Goal: Information Seeking & Learning: Learn about a topic

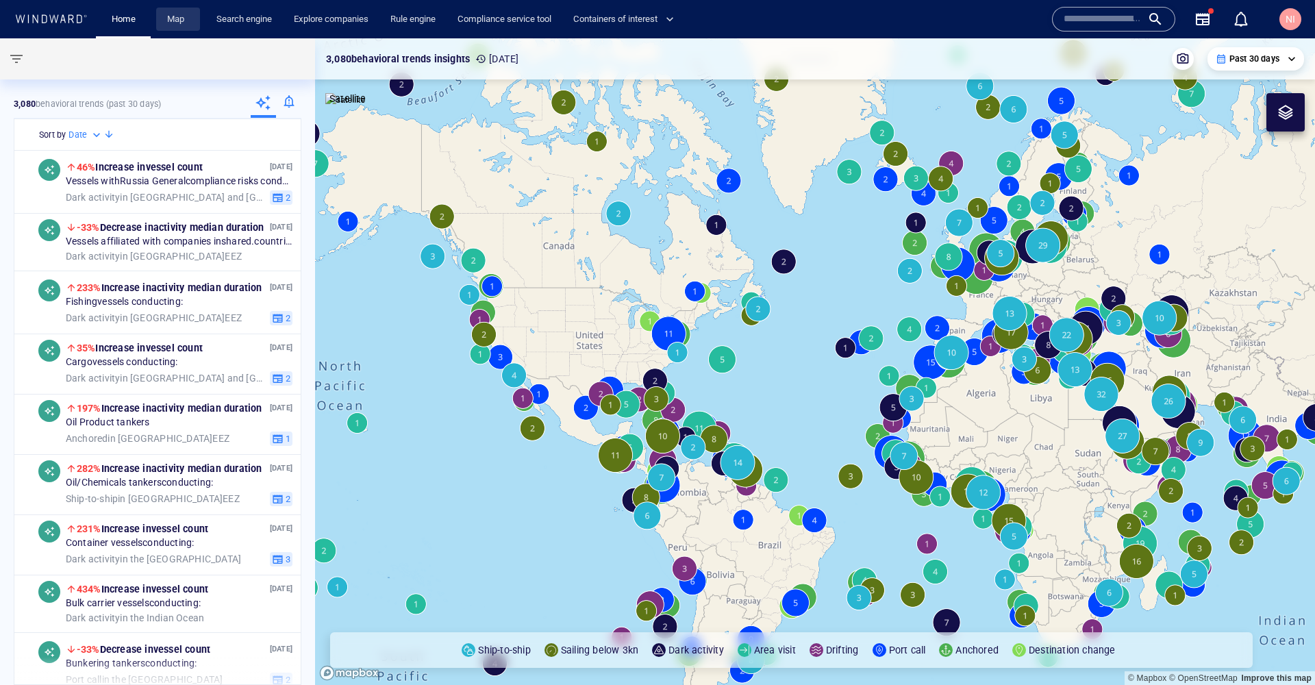
click at [189, 14] on link "Map" at bounding box center [178, 20] width 33 height 24
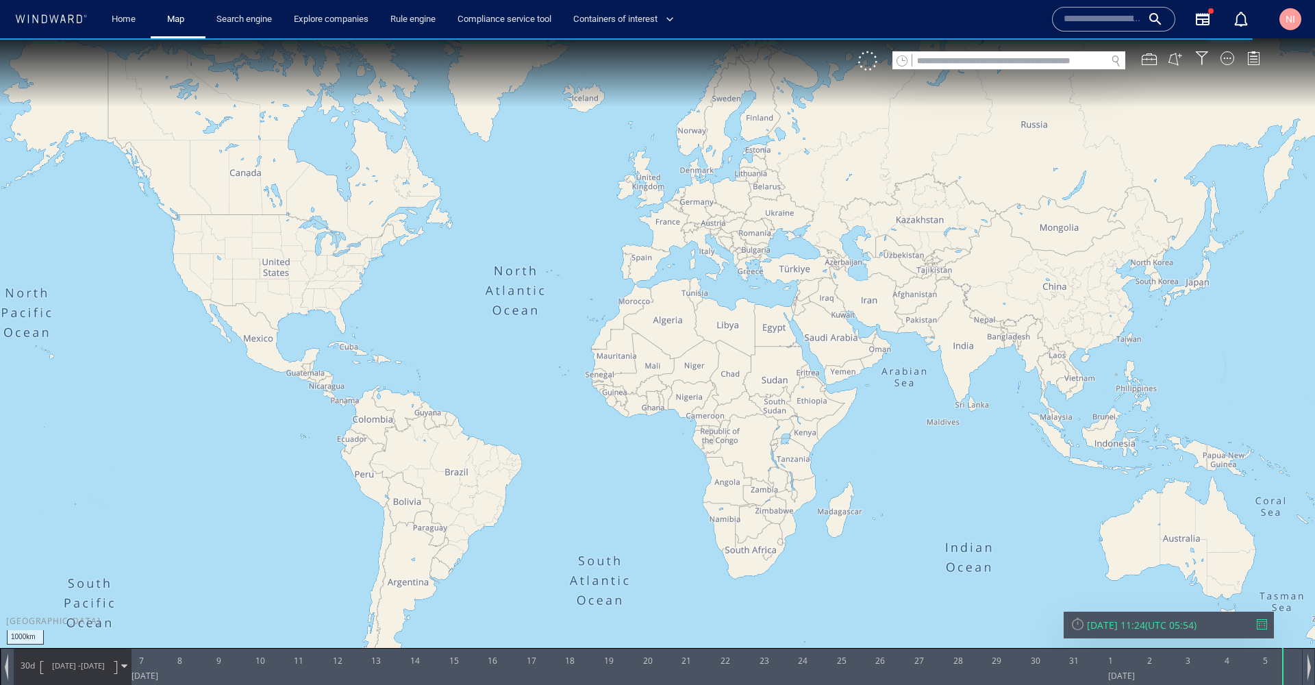
click at [1015, 65] on input "text" at bounding box center [1009, 61] width 194 height 18
paste input "**********"
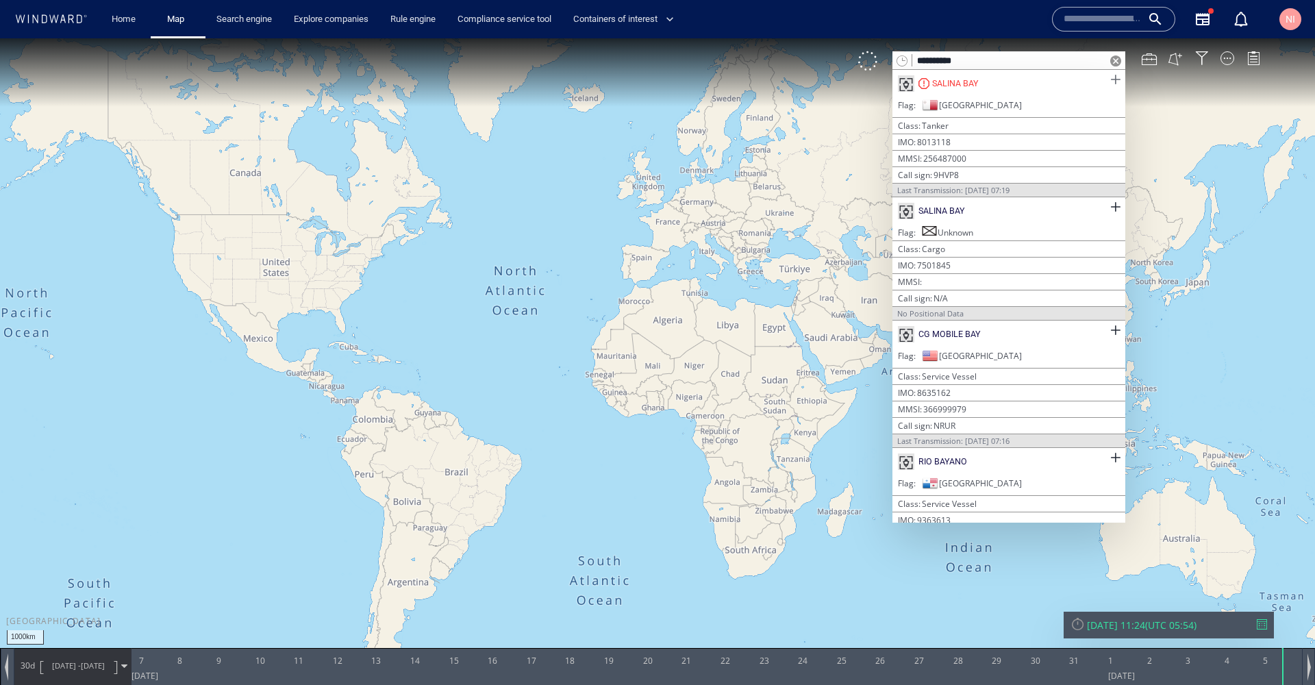
type input "**********"
click at [1110, 79] on span at bounding box center [1115, 79] width 17 height 17
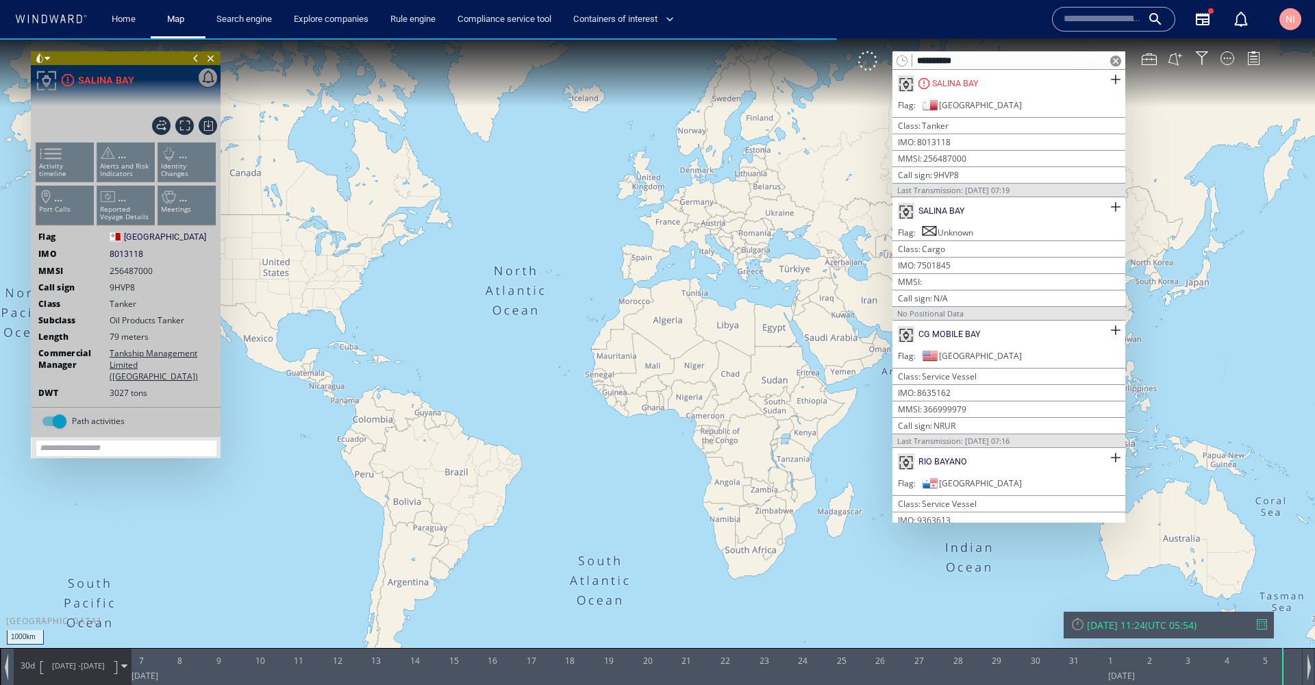
click at [1119, 60] on span at bounding box center [1115, 60] width 11 height 11
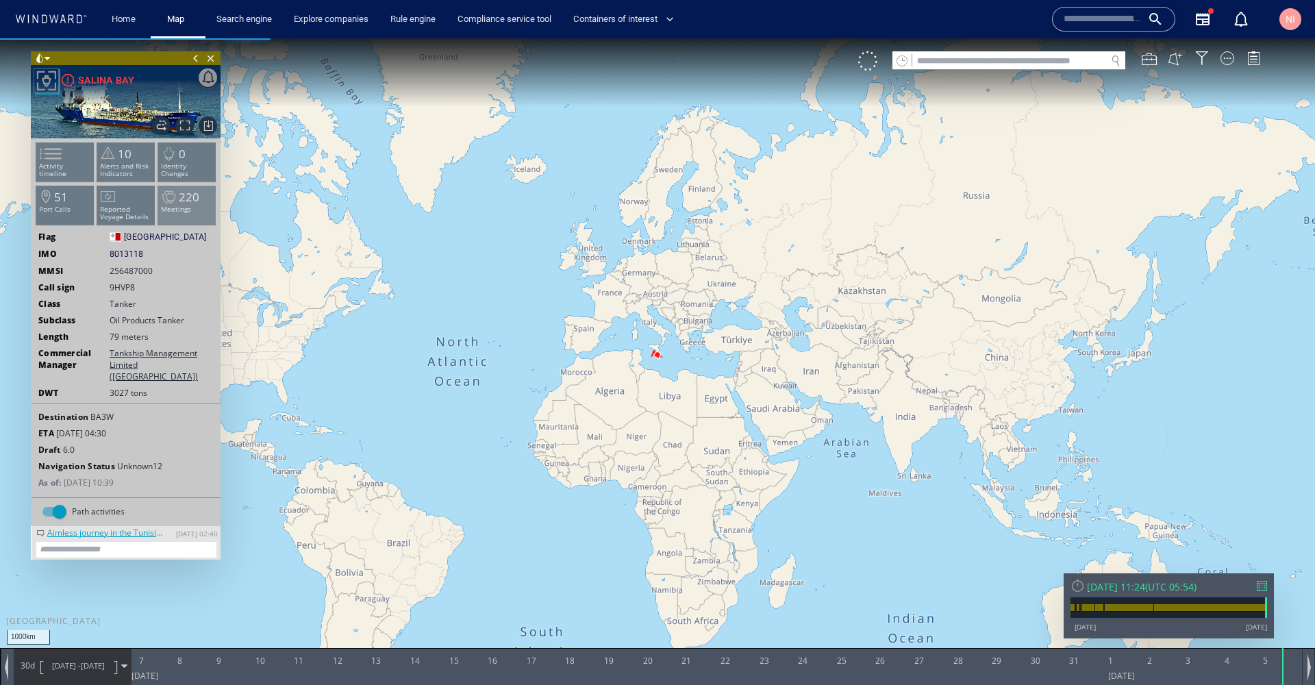
click at [184, 203] on span "220" at bounding box center [189, 197] width 21 height 16
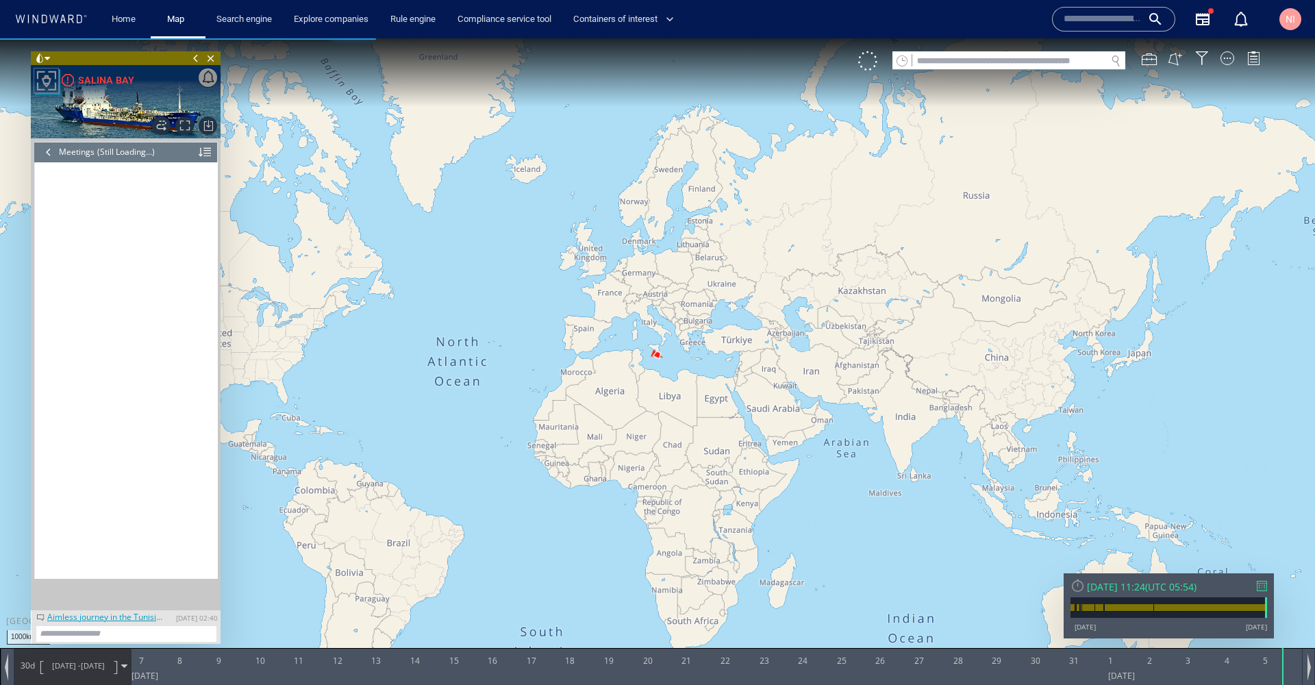
scroll to position [7870, 0]
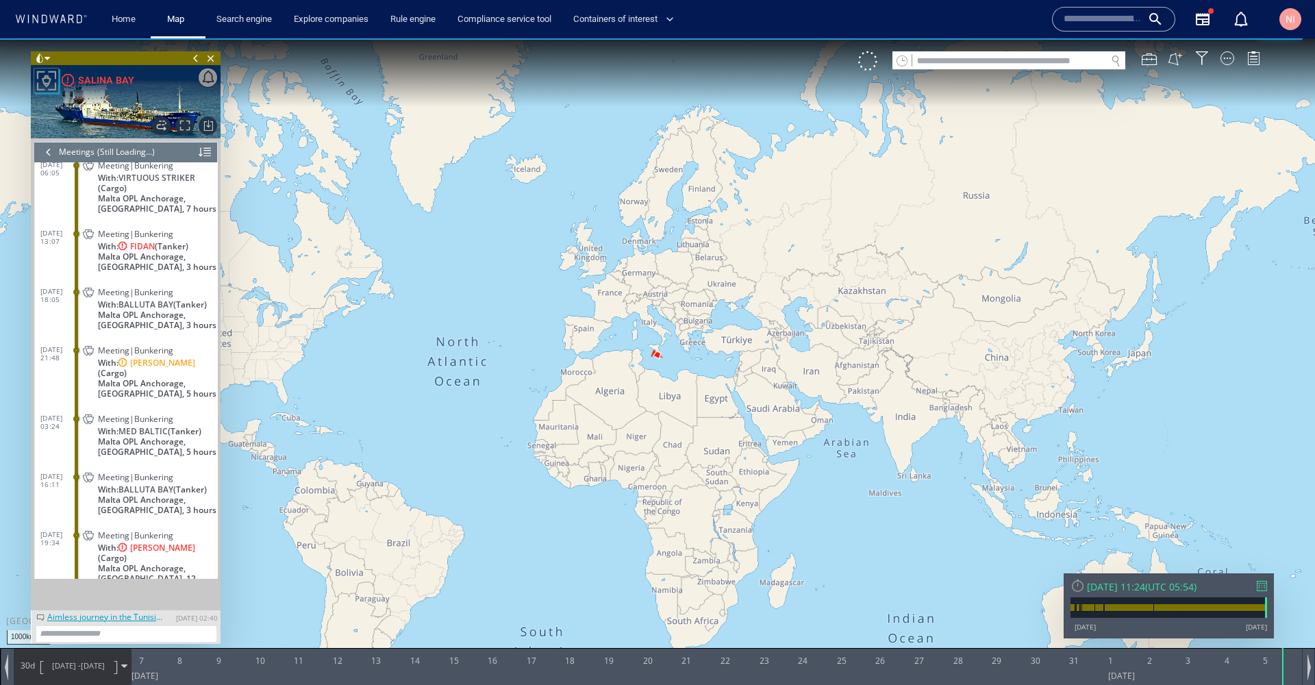
click at [1257, 586] on div at bounding box center [1262, 586] width 10 height 10
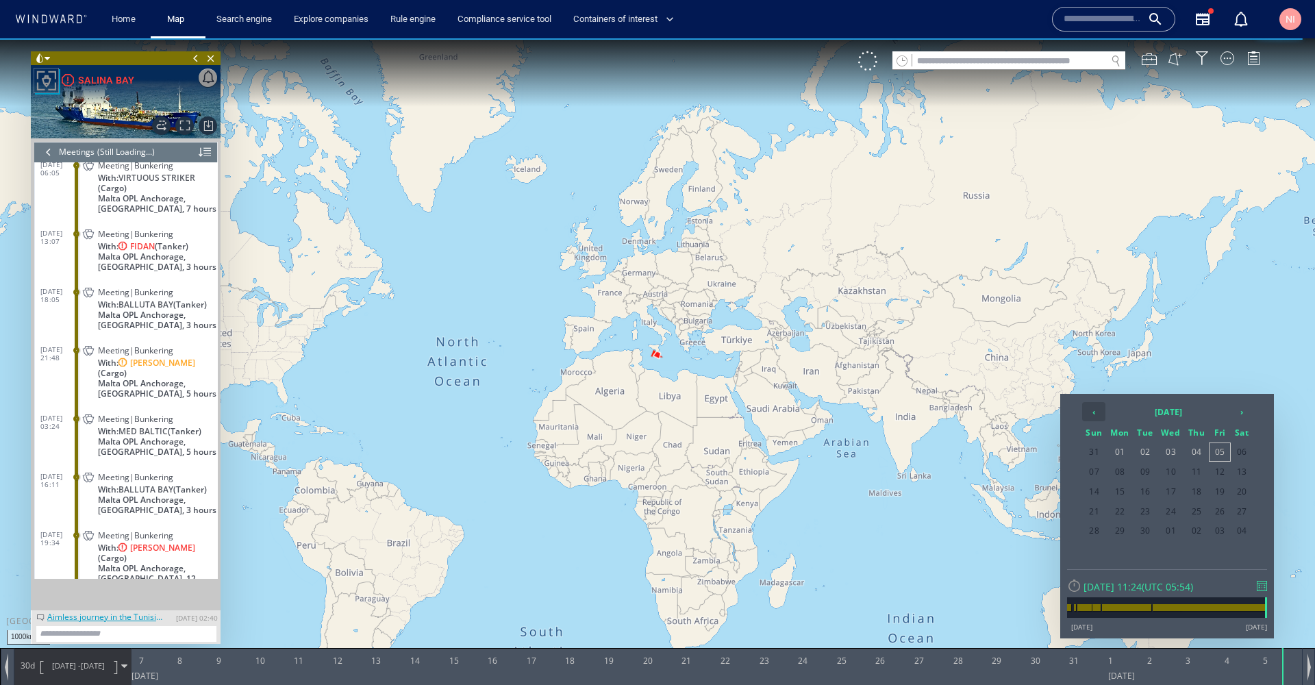
click at [1094, 414] on th "‹" at bounding box center [1093, 411] width 23 height 19
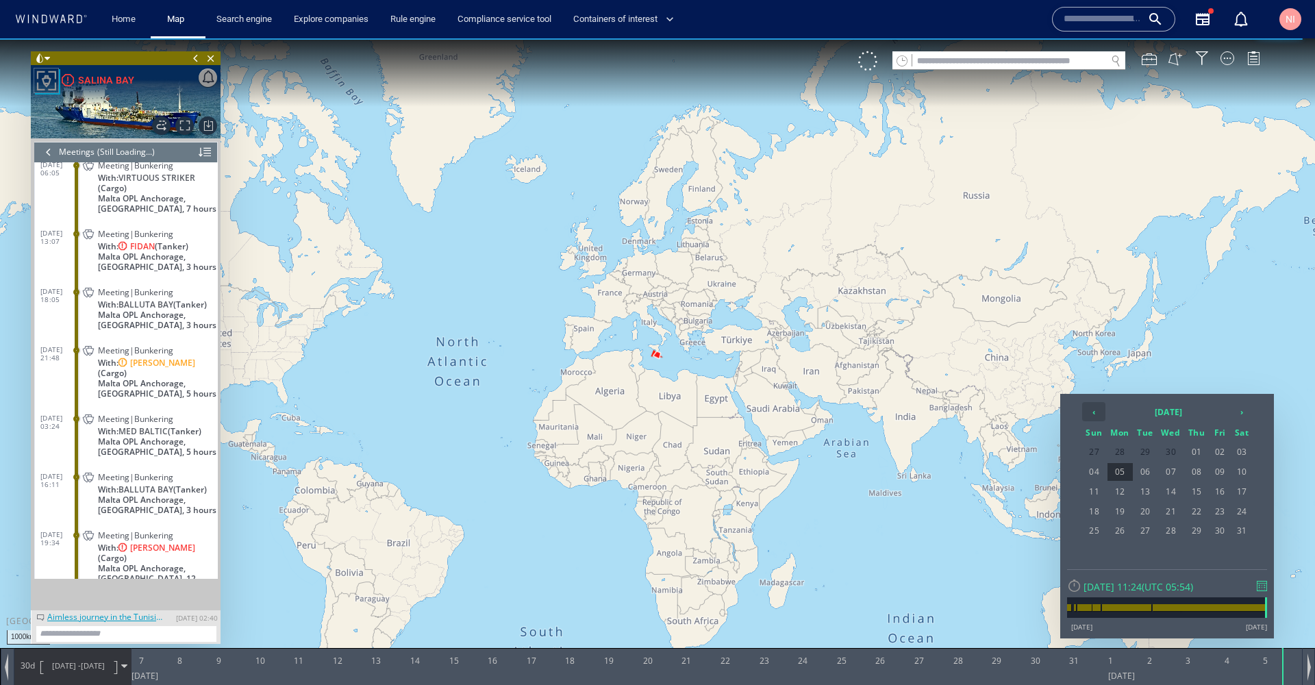
click at [1094, 414] on th "‹" at bounding box center [1093, 411] width 23 height 19
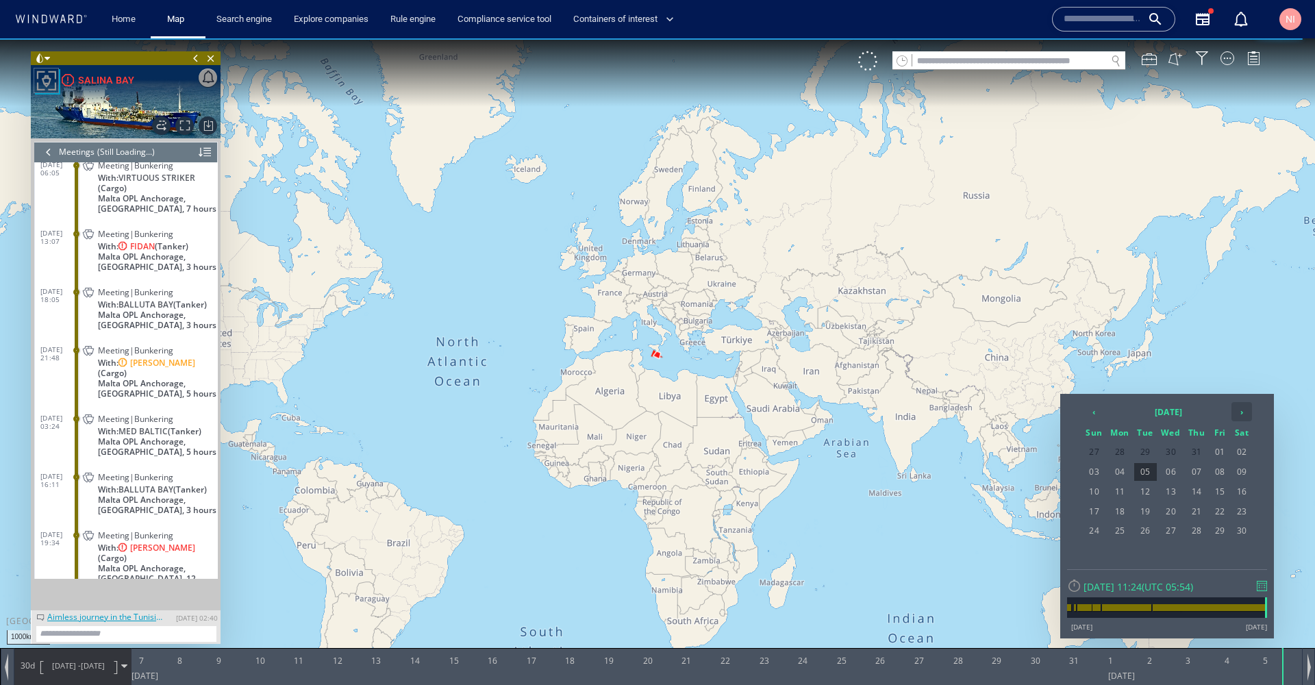
click at [1242, 410] on th "›" at bounding box center [1241, 411] width 21 height 19
click at [1113, 492] on span "09" at bounding box center [1119, 492] width 25 height 18
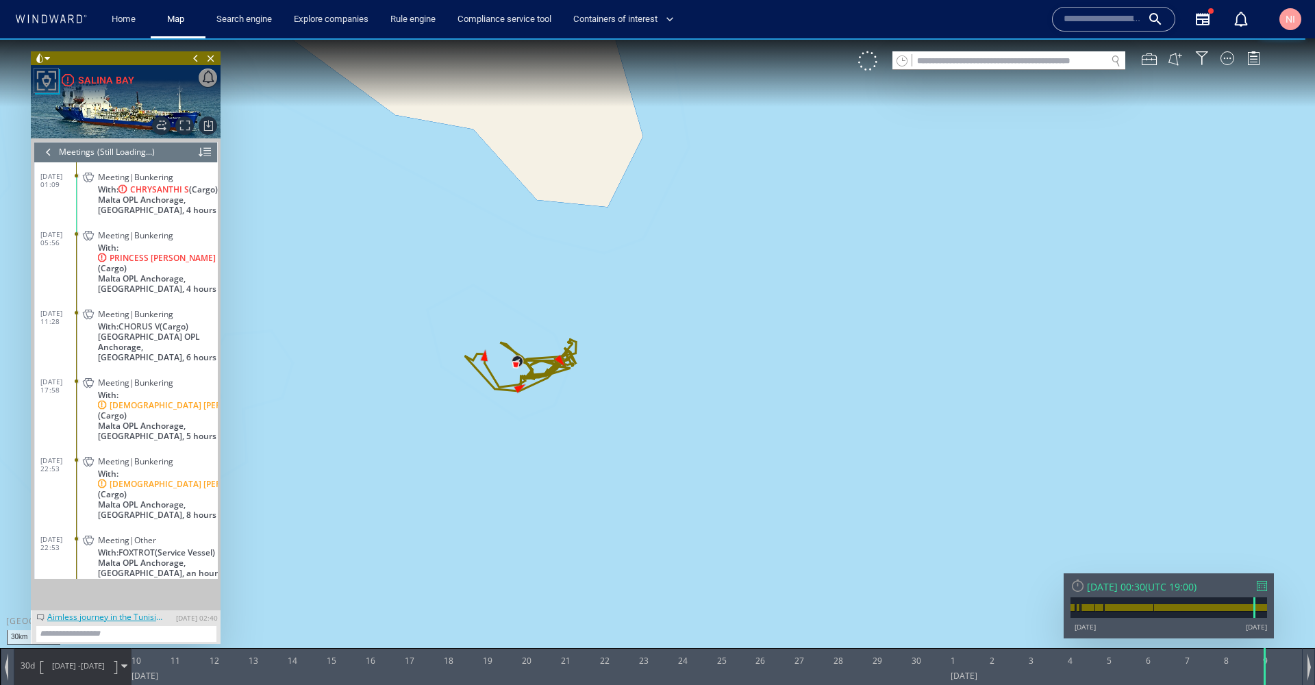
drag, startPoint x: 466, startPoint y: 379, endPoint x: 554, endPoint y: 399, distance: 89.9
click at [554, 399] on canvas "Map" at bounding box center [657, 354] width 1315 height 633
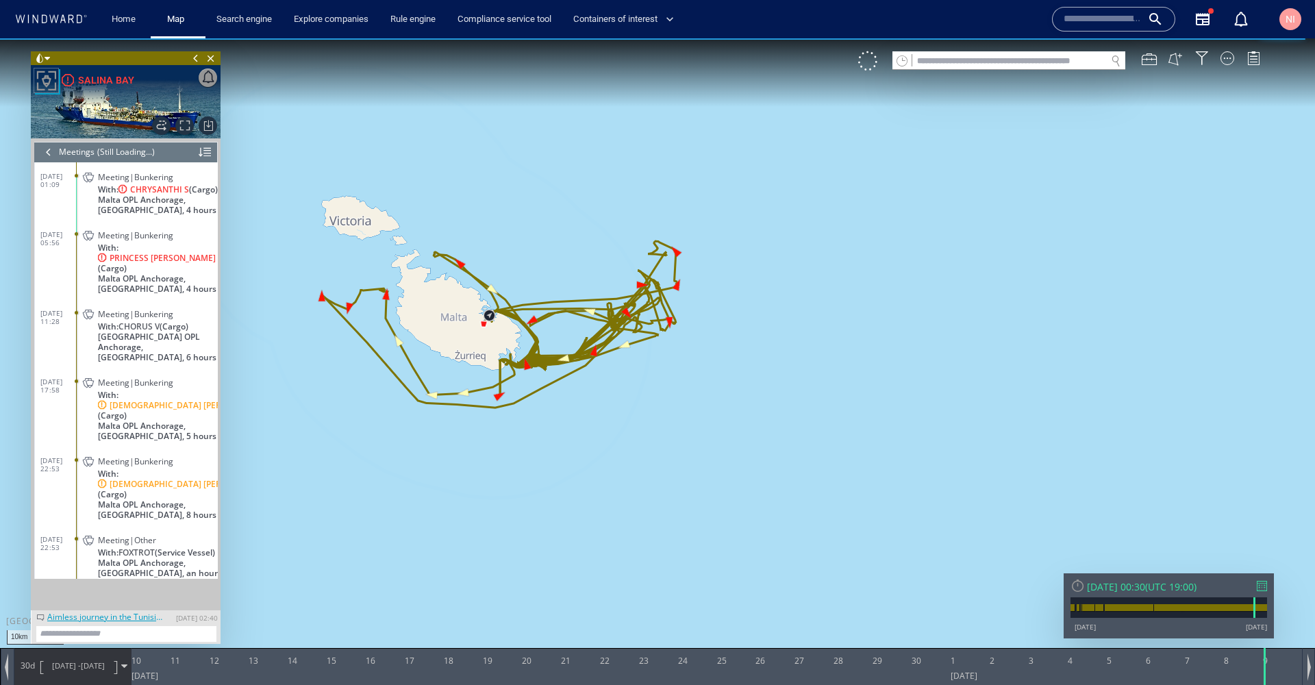
drag, startPoint x: 540, startPoint y: 400, endPoint x: 593, endPoint y: 433, distance: 62.7
click at [593, 433] on canvas "Map" at bounding box center [657, 354] width 1315 height 633
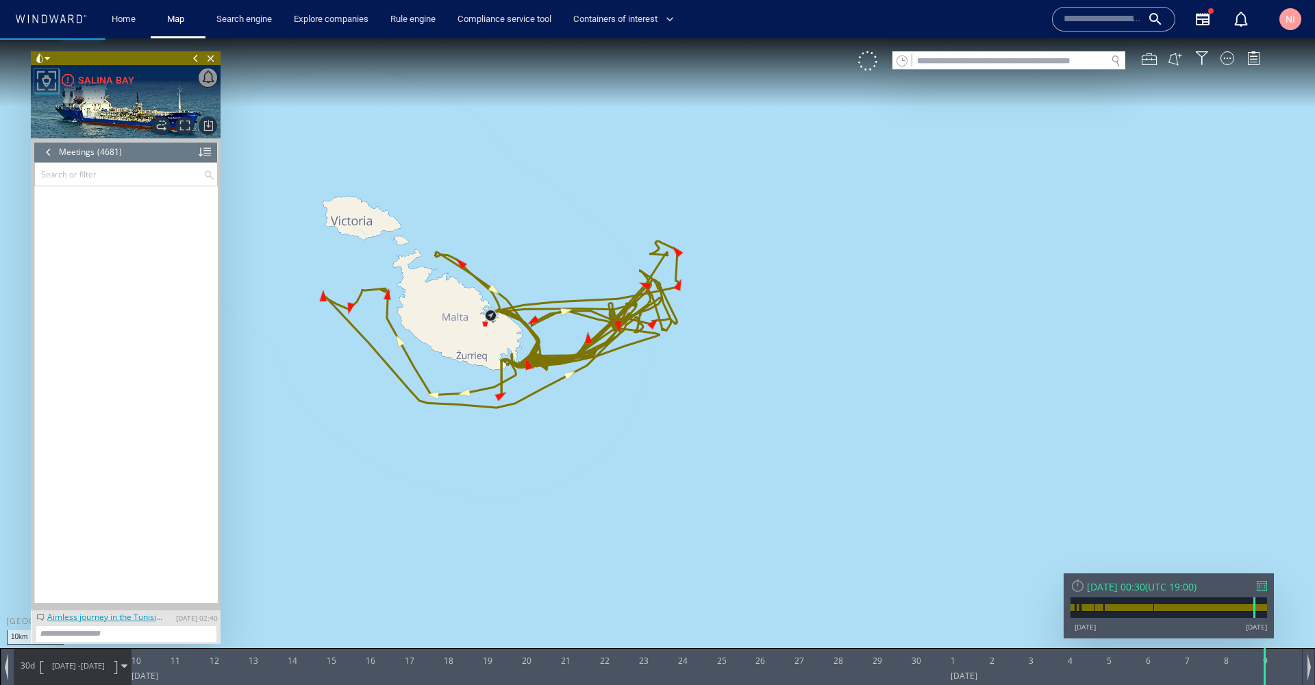
scroll to position [166488, 0]
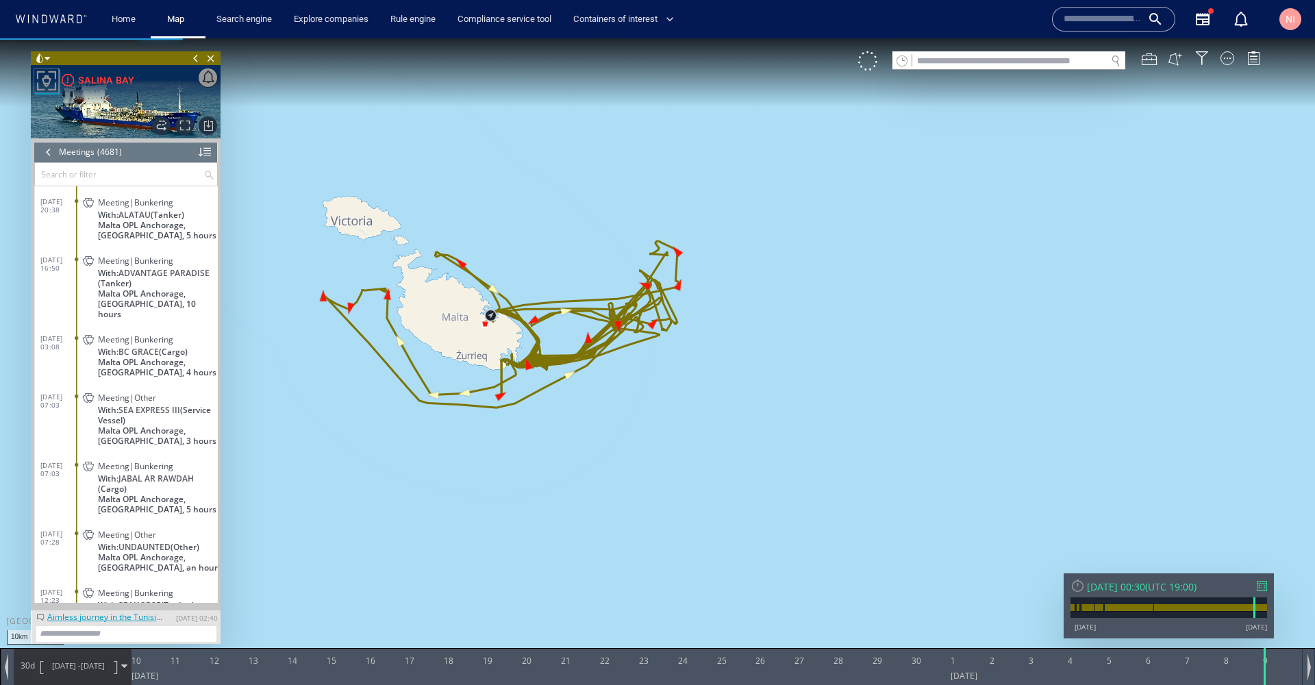
click at [1263, 581] on div at bounding box center [1262, 586] width 10 height 10
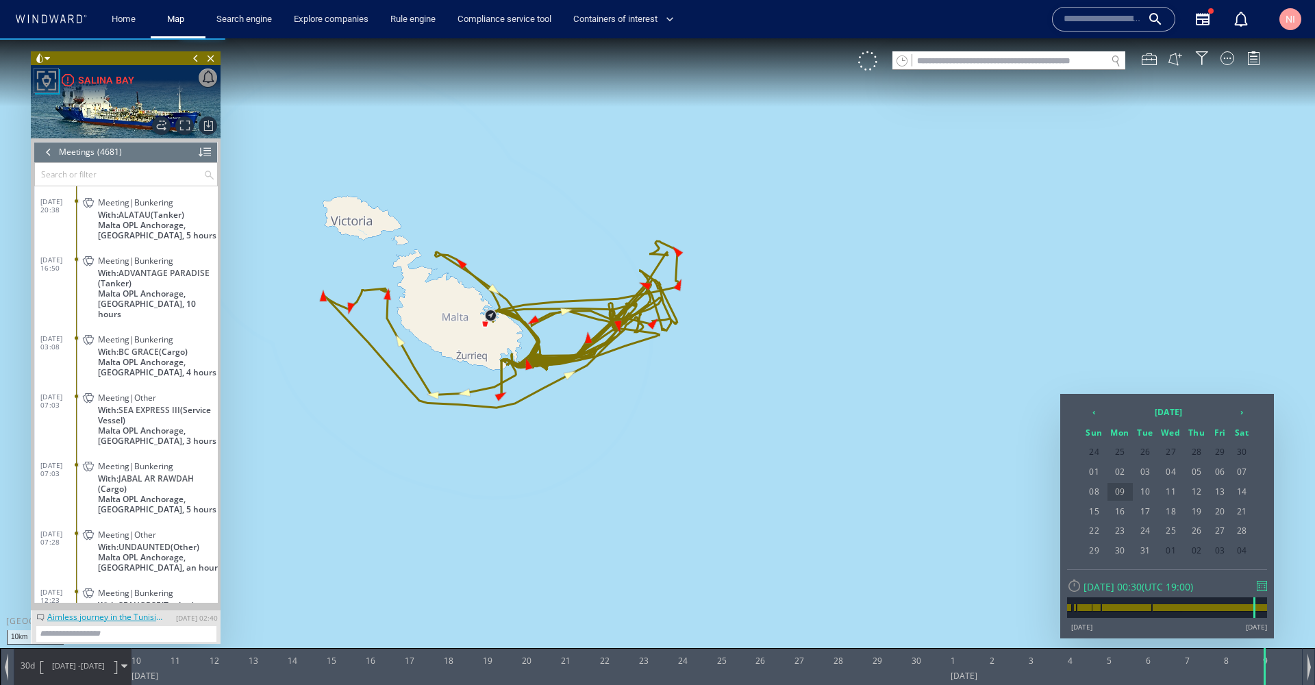
click at [1126, 492] on span "09" at bounding box center [1119, 492] width 25 height 18
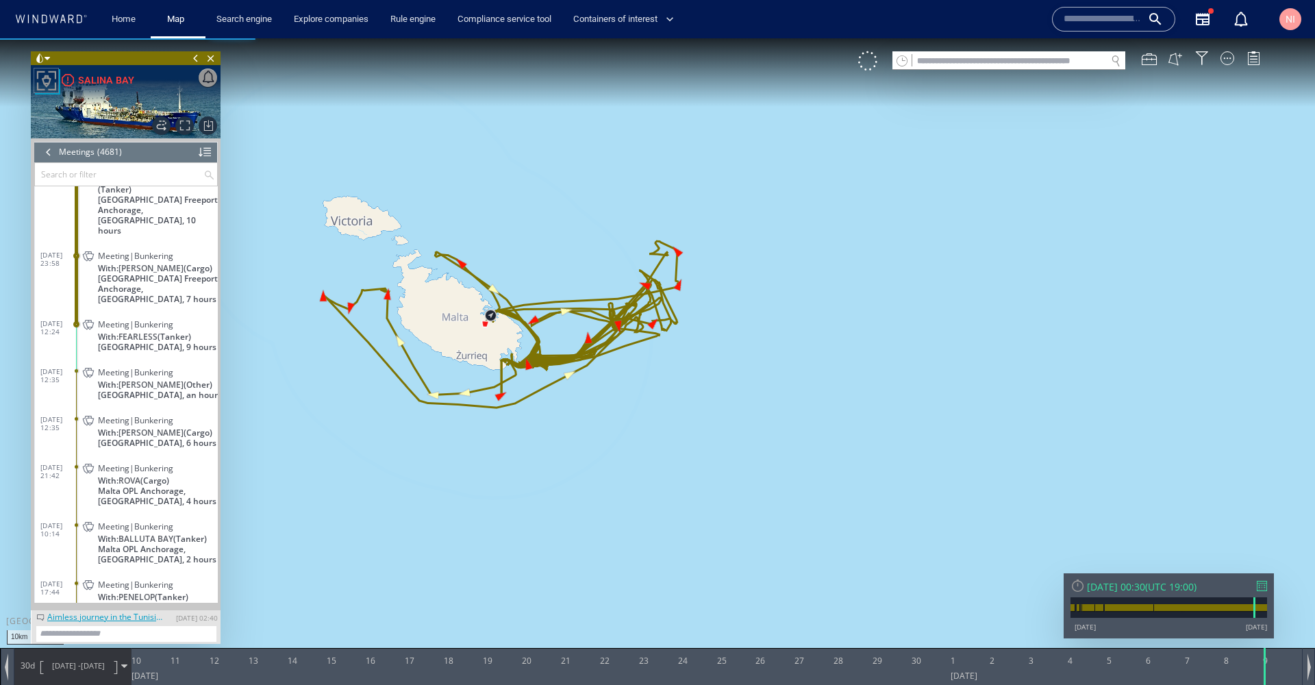
scroll to position [158418, 0]
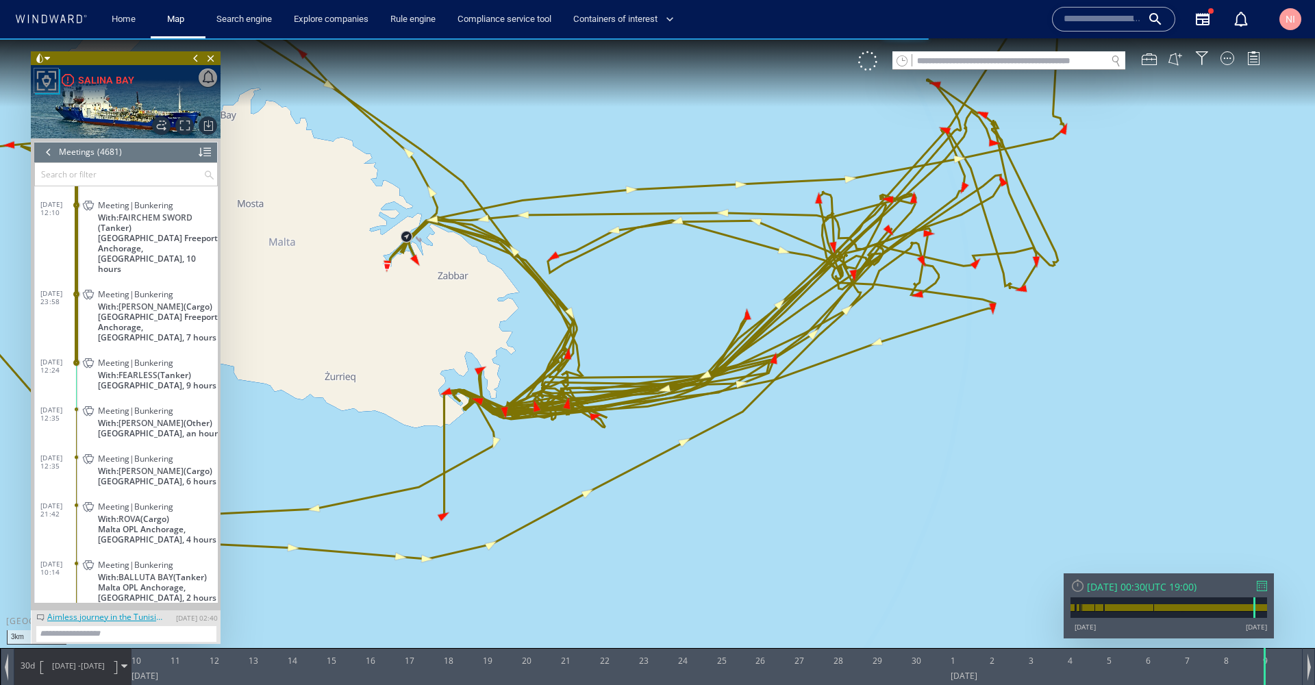
drag, startPoint x: 512, startPoint y: 355, endPoint x: 526, endPoint y: 455, distance: 101.0
click at [526, 455] on canvas "Map" at bounding box center [657, 354] width 1315 height 633
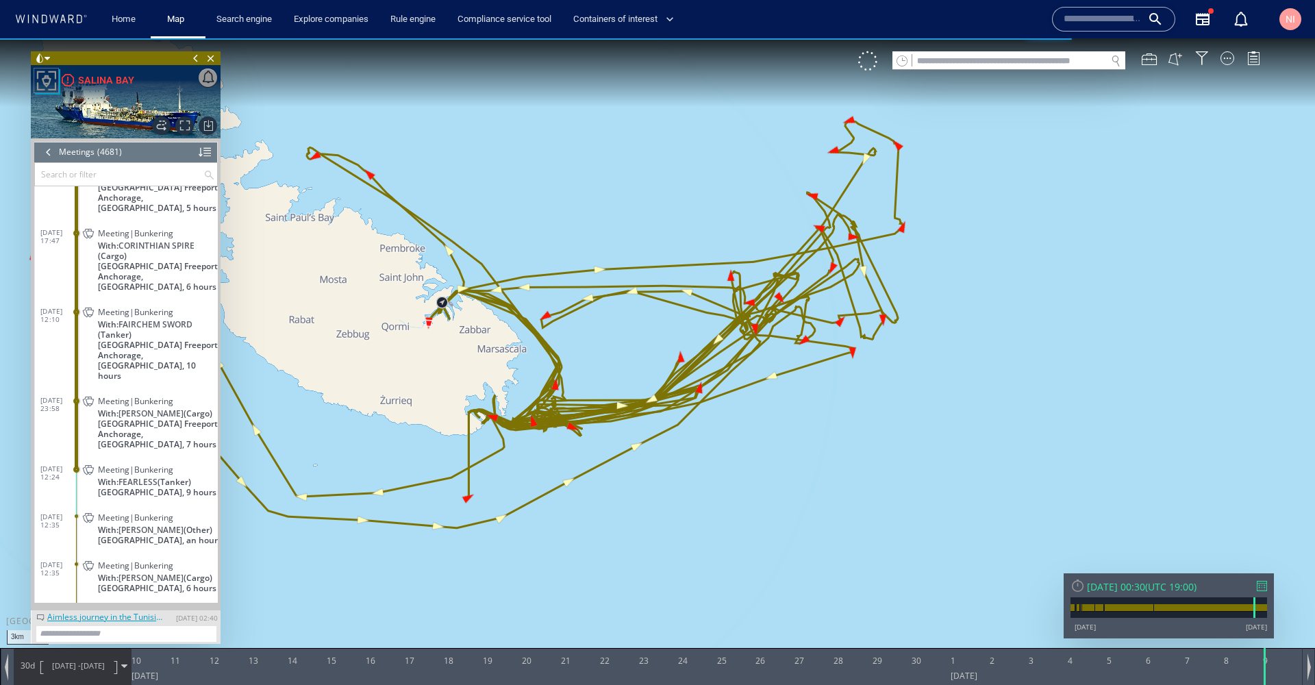
scroll to position [158335, 0]
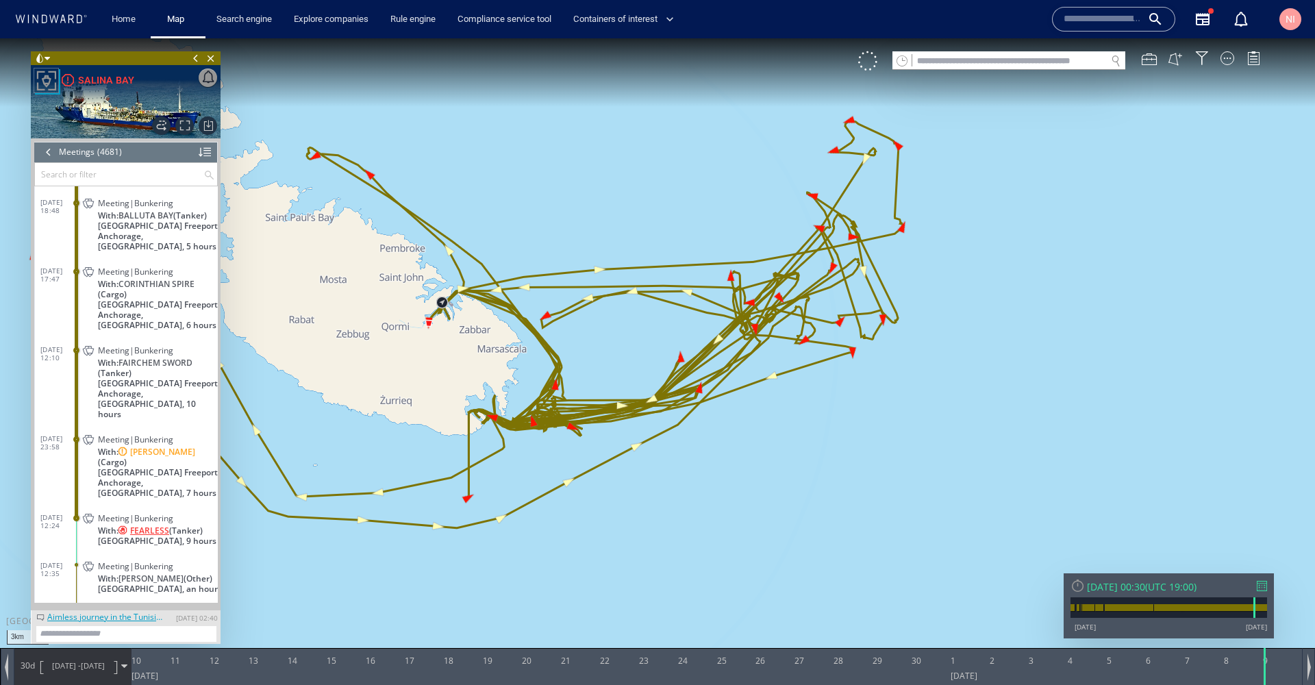
click at [142, 525] on span "FEARLESS" at bounding box center [149, 530] width 39 height 10
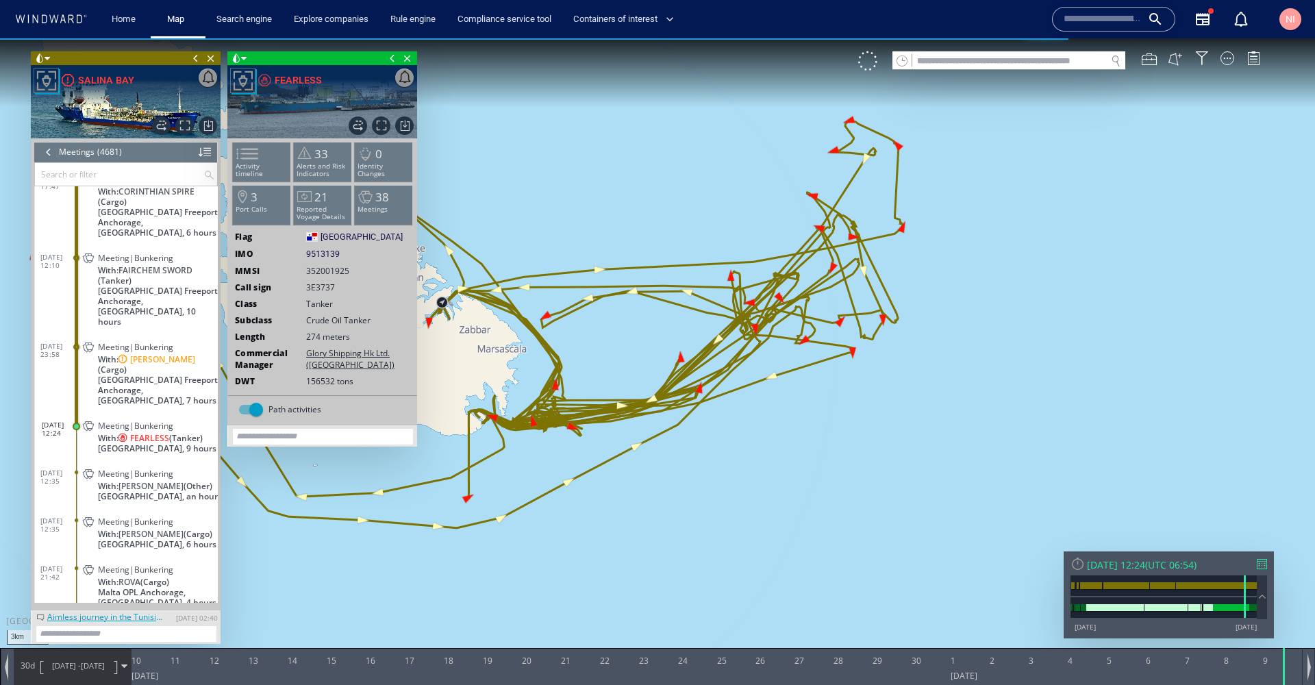
scroll to position [158426, 0]
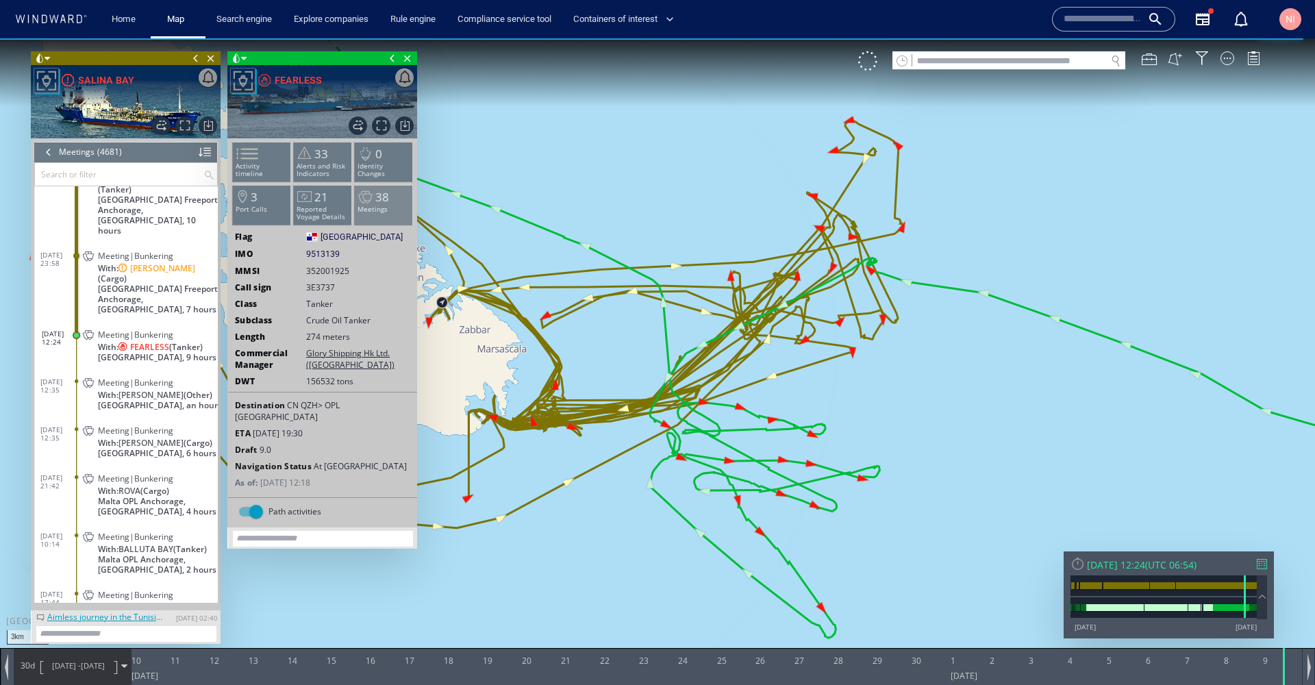
click at [402, 202] on li "38 Meetings" at bounding box center [384, 205] width 58 height 40
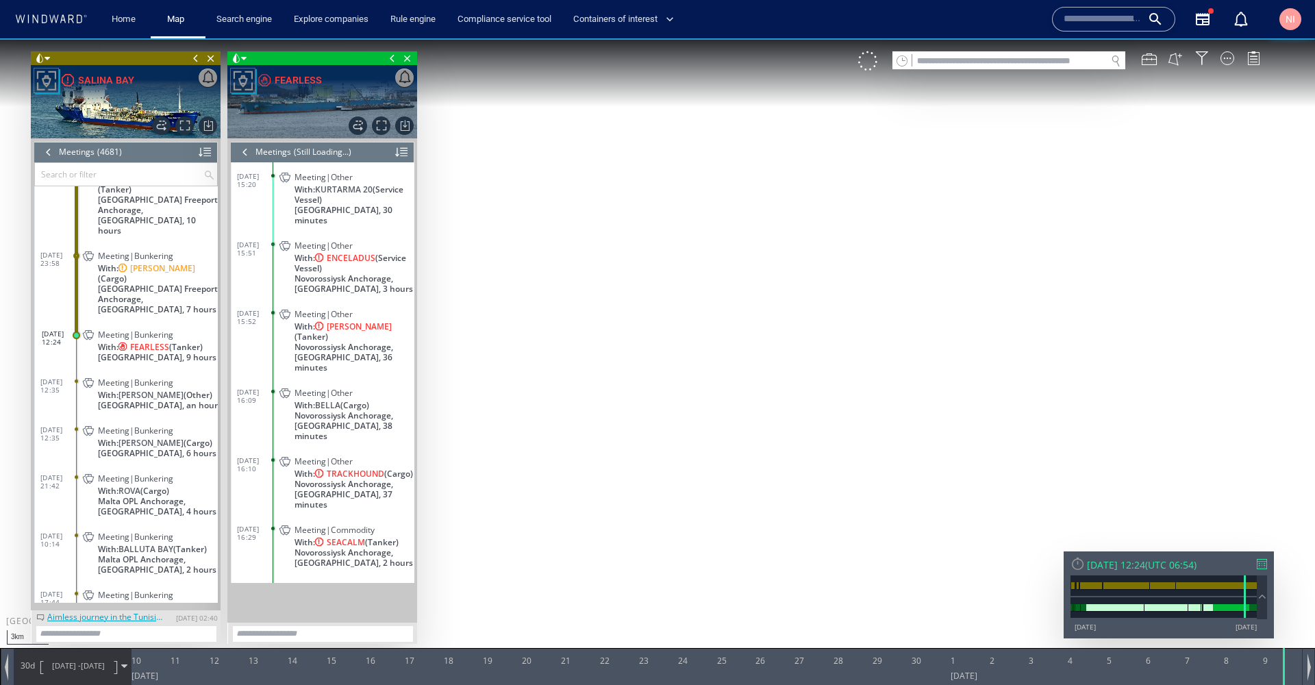
scroll to position [1011, 0]
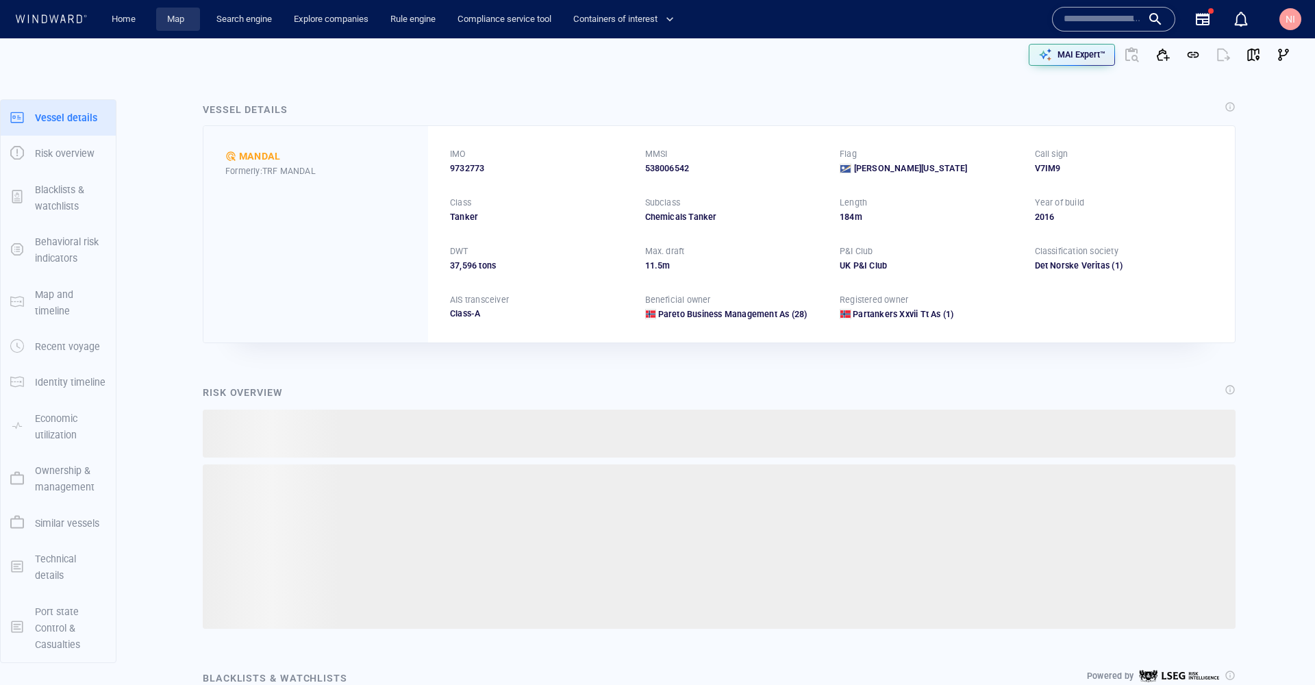
click at [175, 12] on link "Map" at bounding box center [178, 20] width 33 height 24
click at [177, 20] on link "Map" at bounding box center [178, 20] width 33 height 24
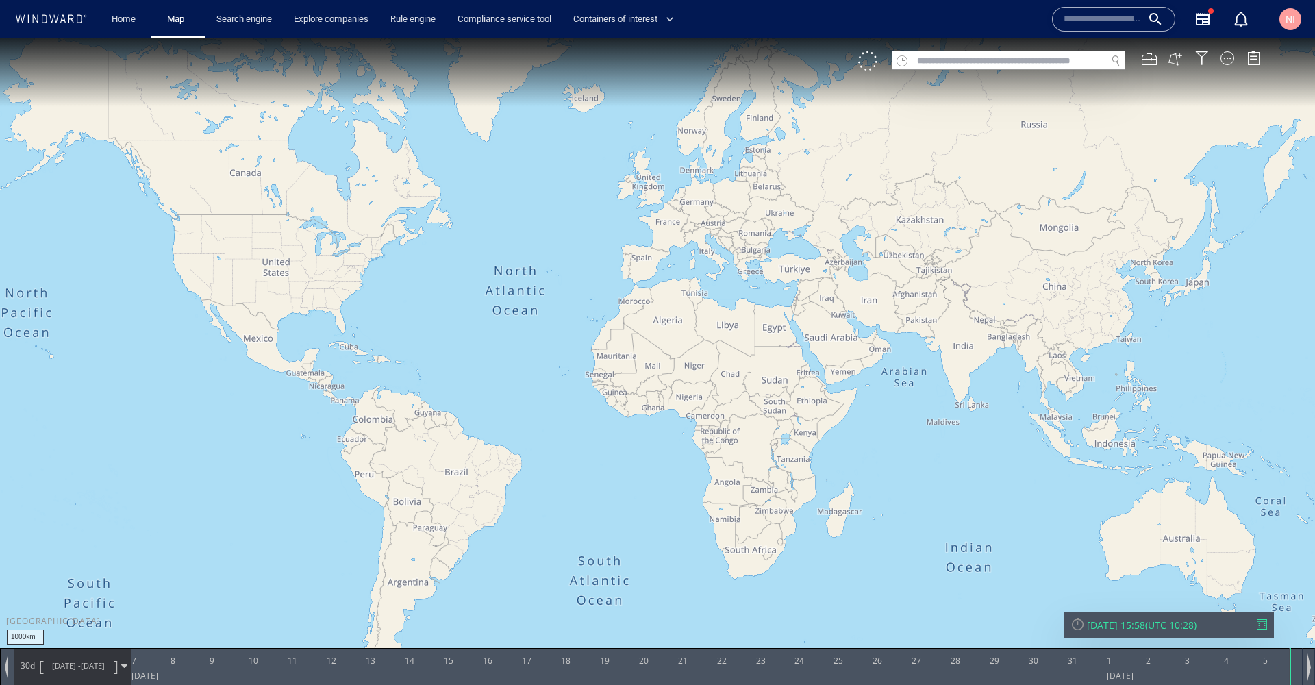
click at [929, 58] on input "text" at bounding box center [1009, 61] width 194 height 18
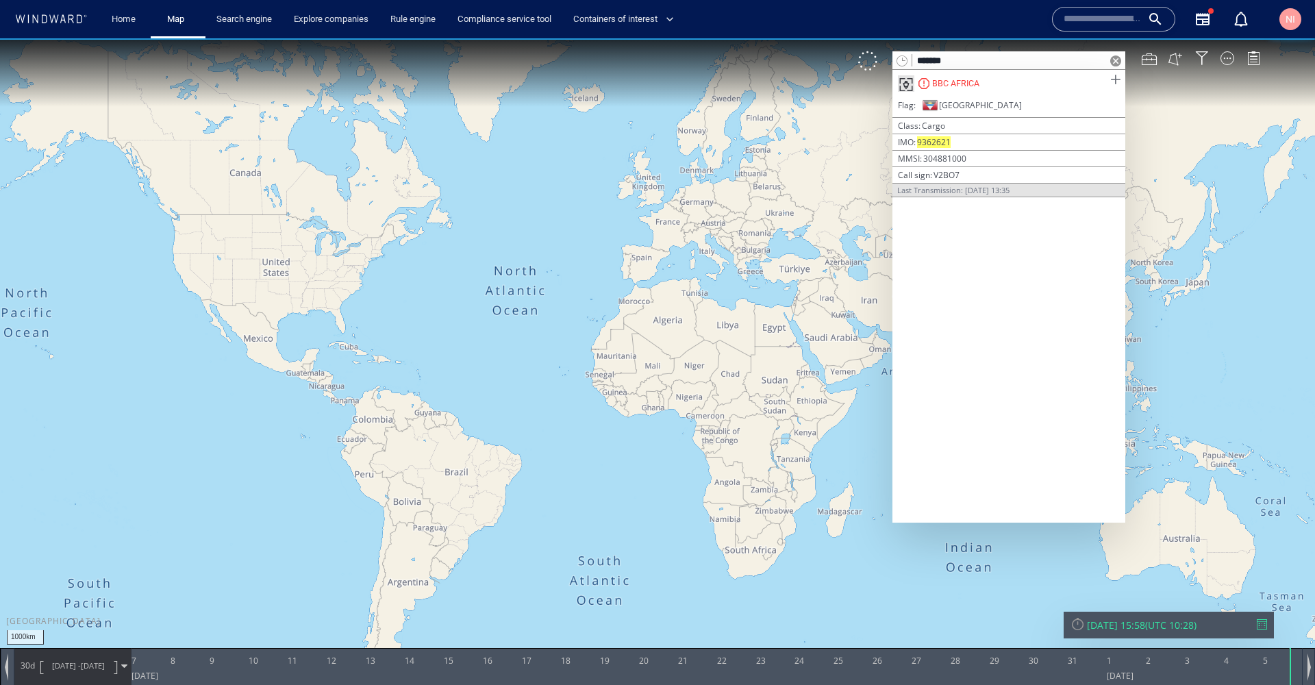
type input "*******"
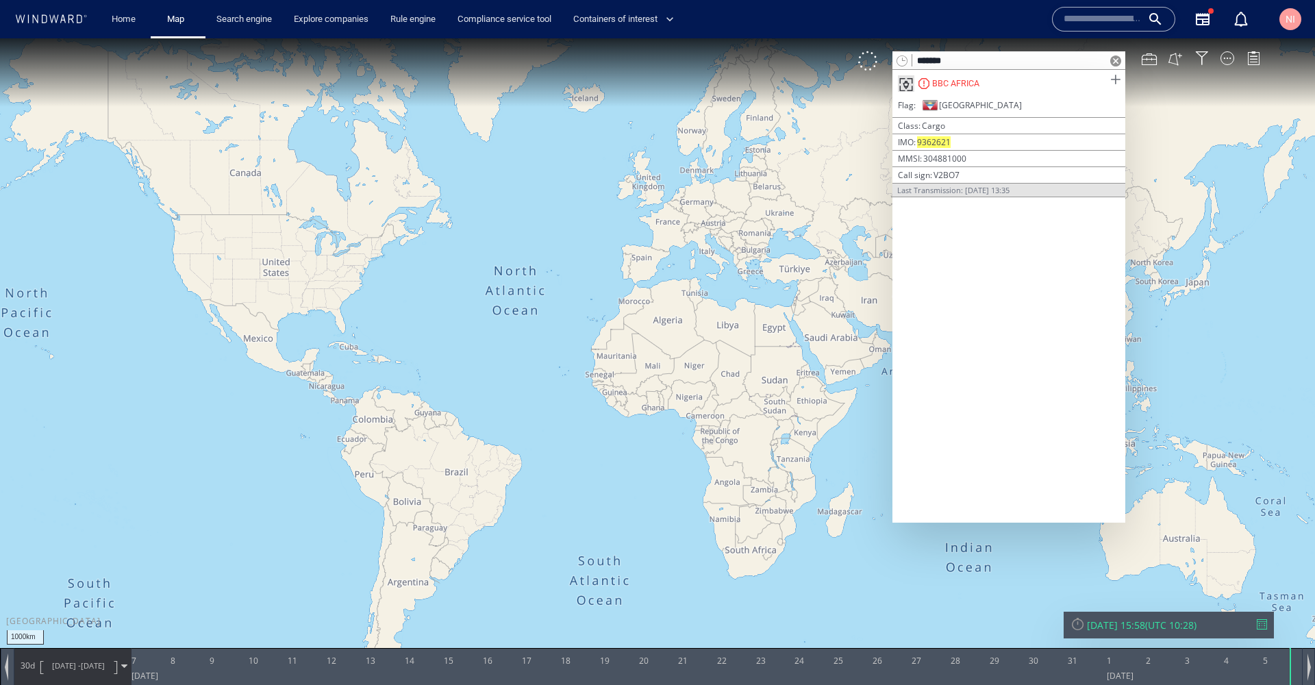
click at [1116, 81] on span at bounding box center [1115, 79] width 17 height 17
click at [1116, 61] on span at bounding box center [1115, 60] width 11 height 11
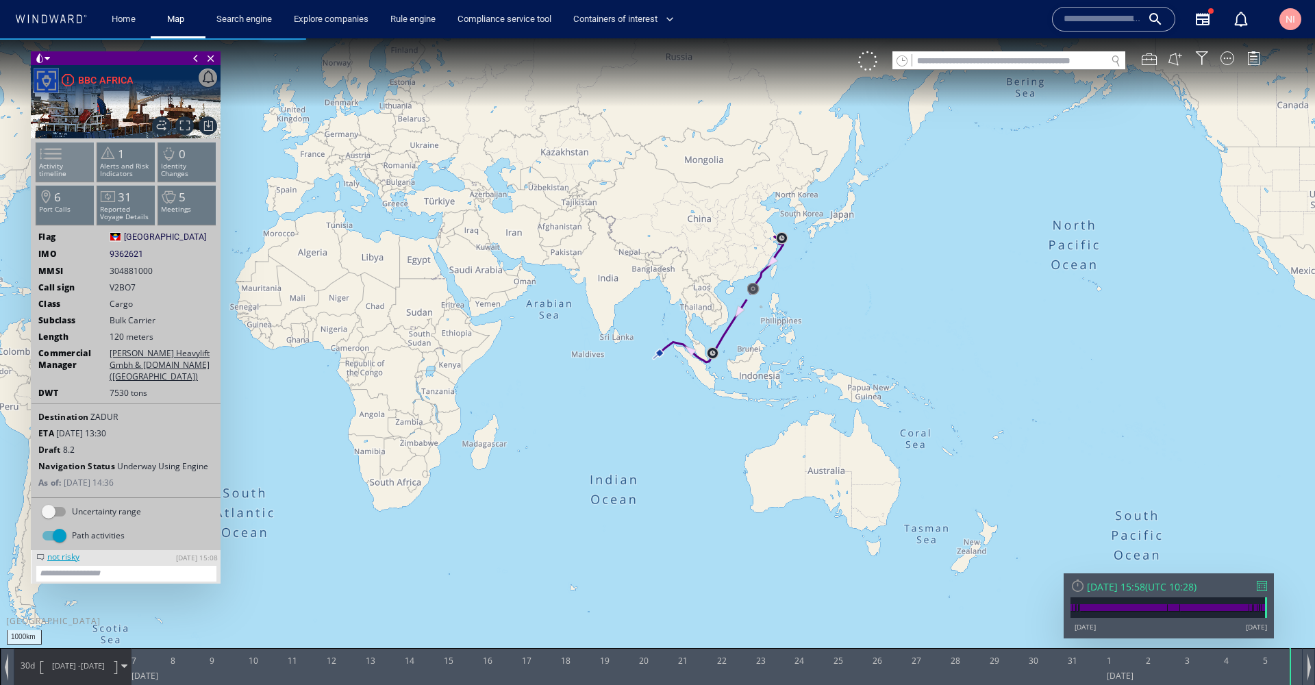
click at [78, 162] on p "Activity timeline" at bounding box center [65, 169] width 58 height 15
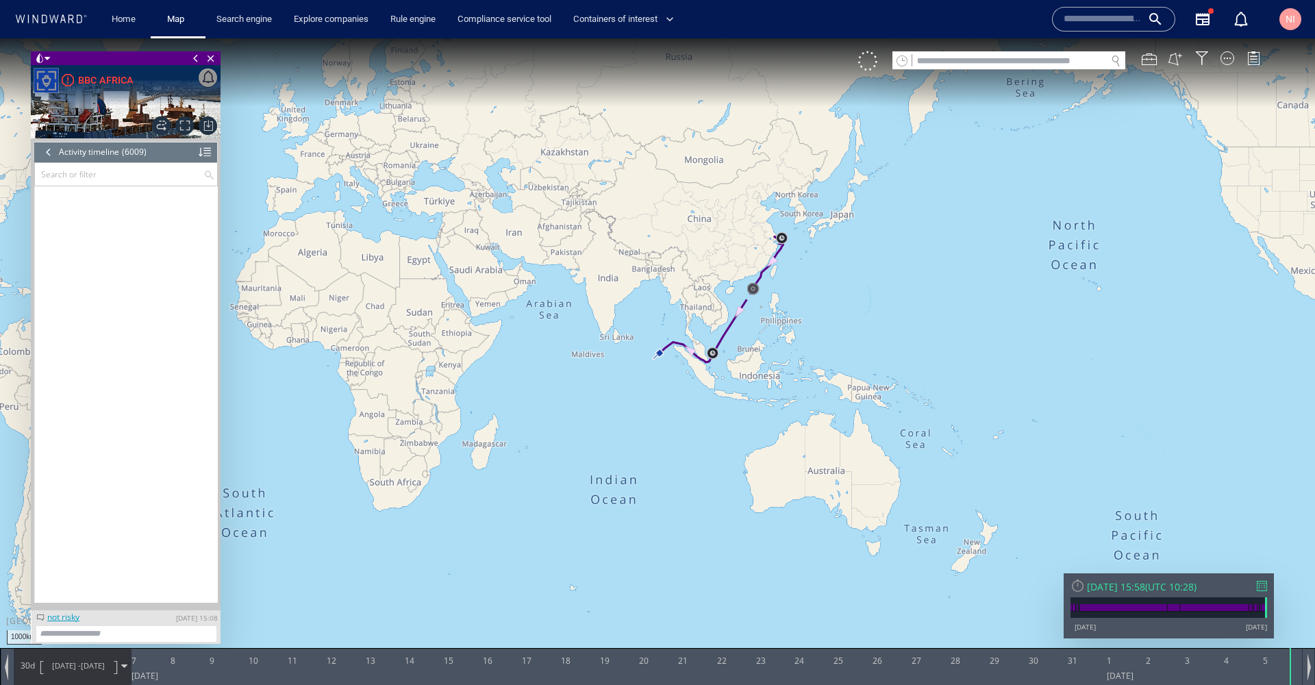
scroll to position [225922, 0]
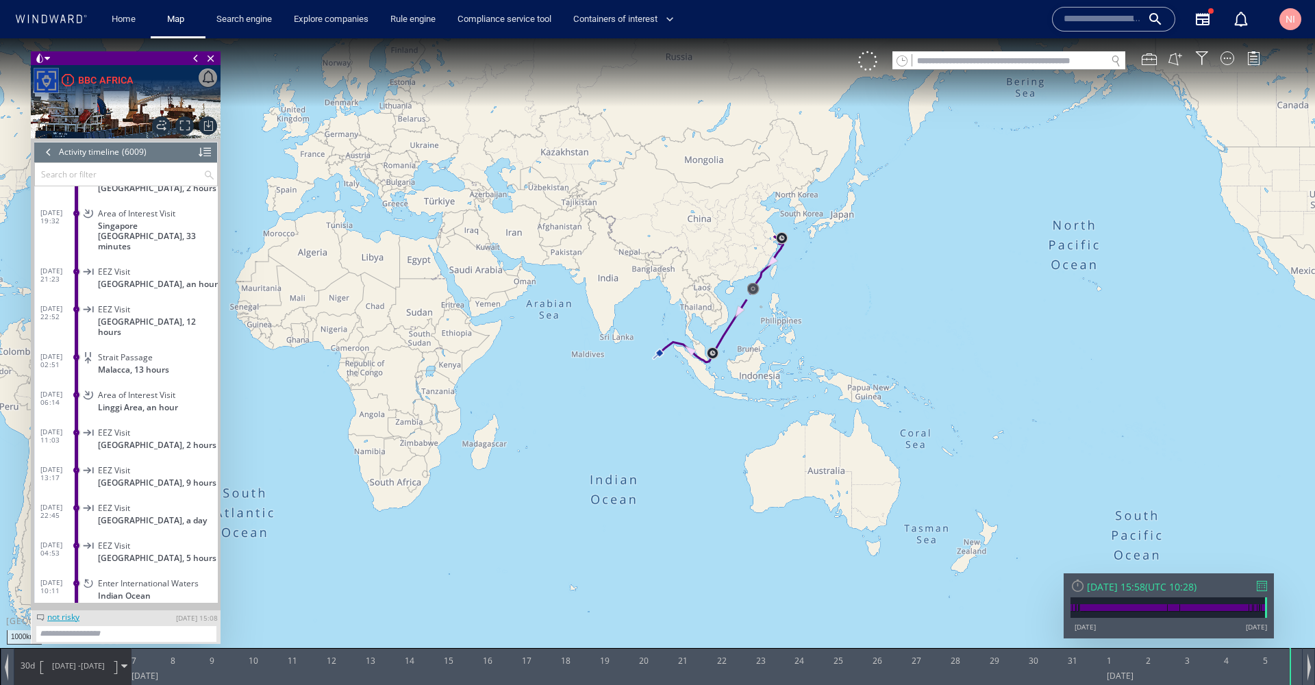
click at [1252, 590] on div "Fri 05/09/2025 15:58 ( UTC 10:28 )" at bounding box center [1168, 586] width 197 height 13
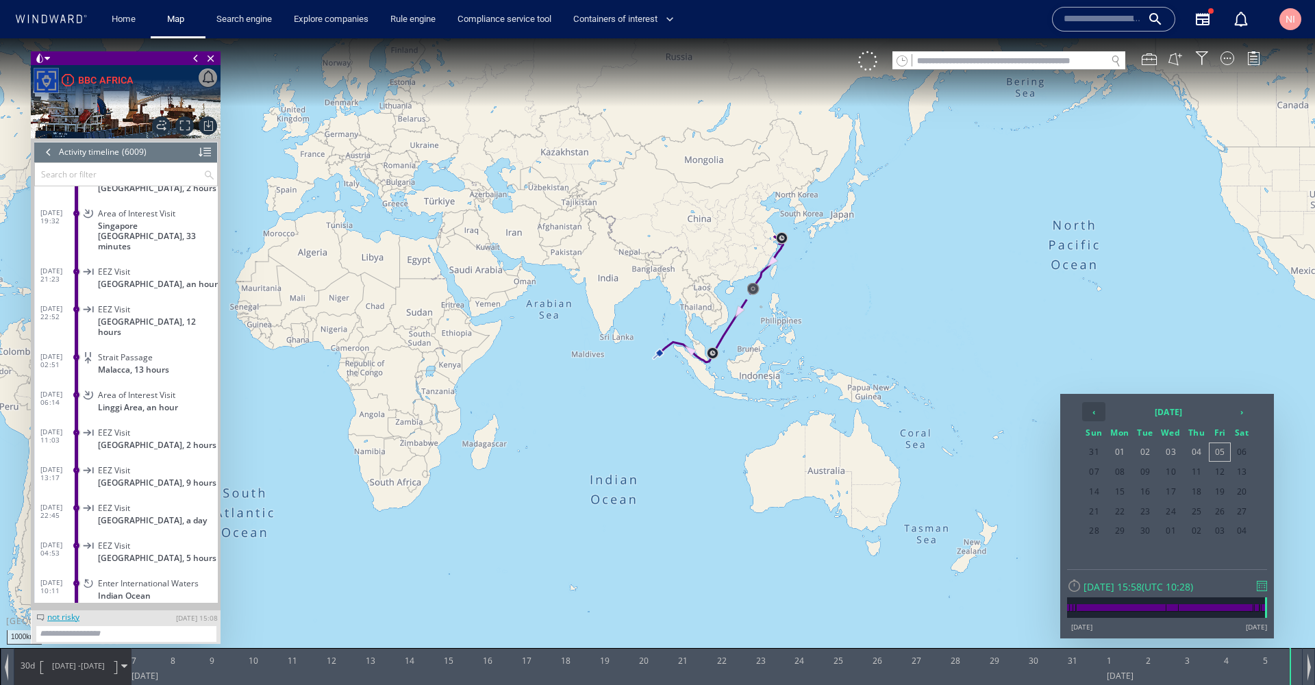
click at [1083, 407] on th "‹" at bounding box center [1093, 411] width 23 height 19
click at [1129, 471] on span "05" at bounding box center [1119, 472] width 25 height 18
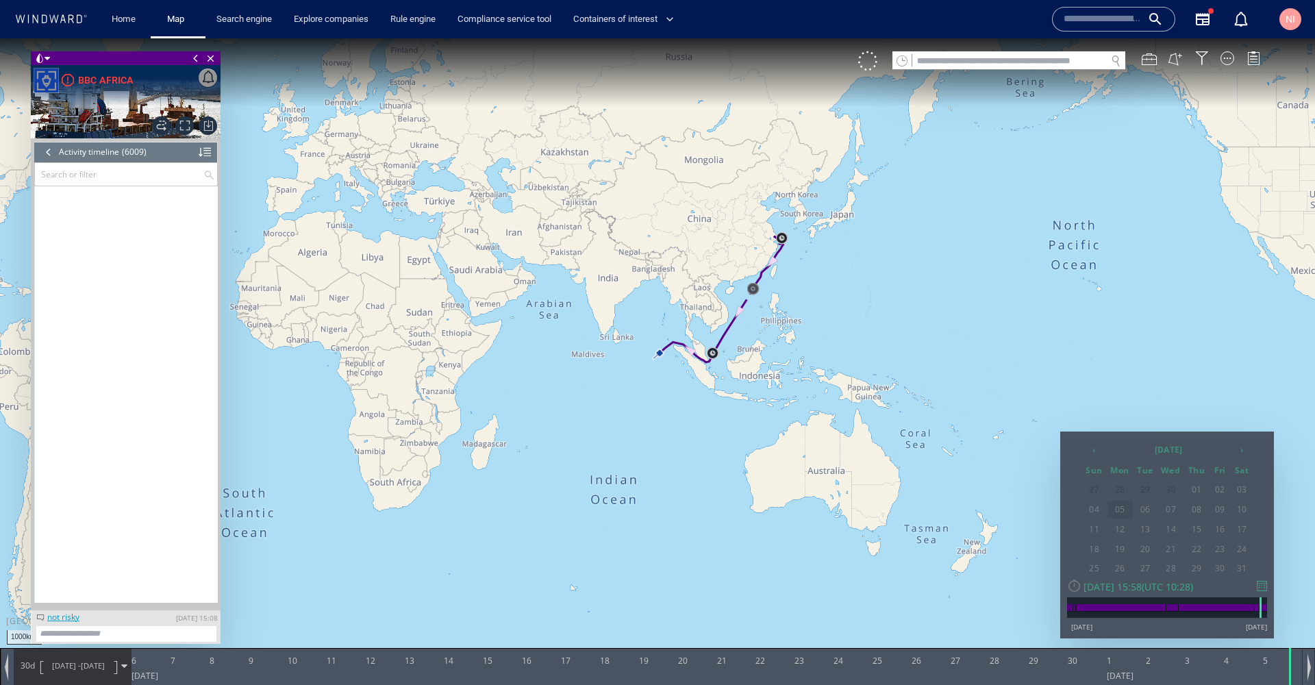
scroll to position [218466, 0]
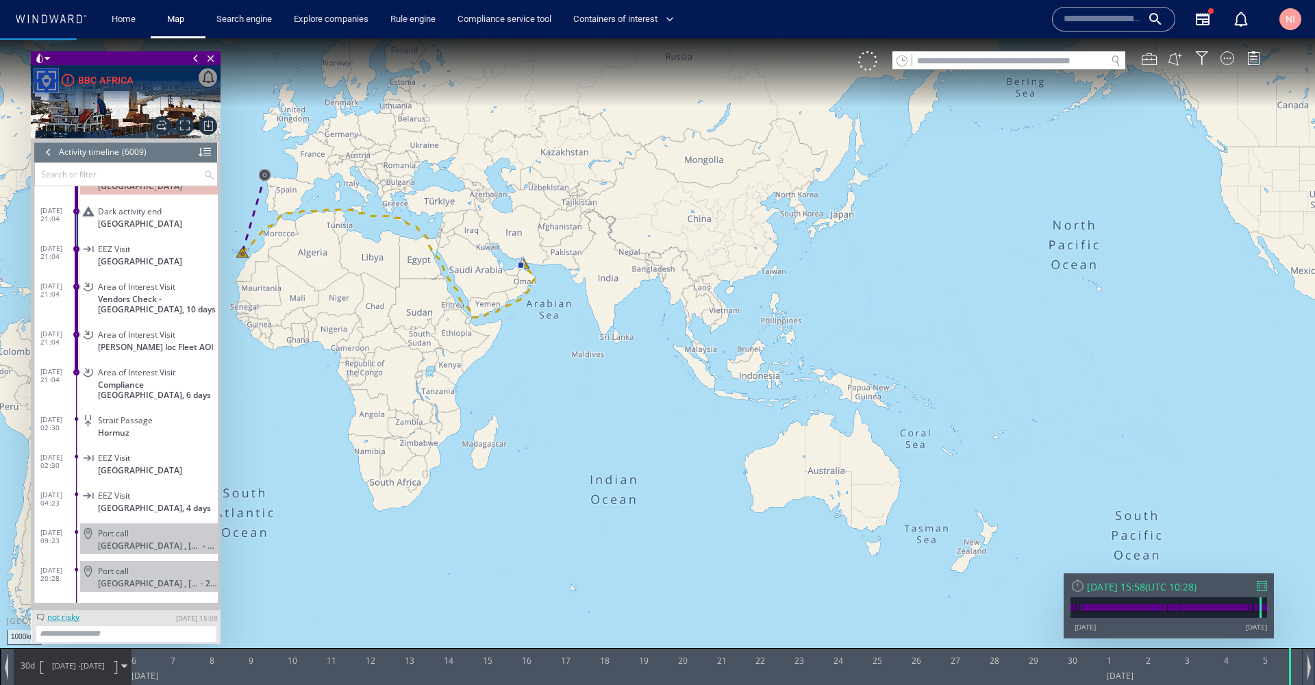
click at [122, 668] on span at bounding box center [124, 666] width 6 height 6
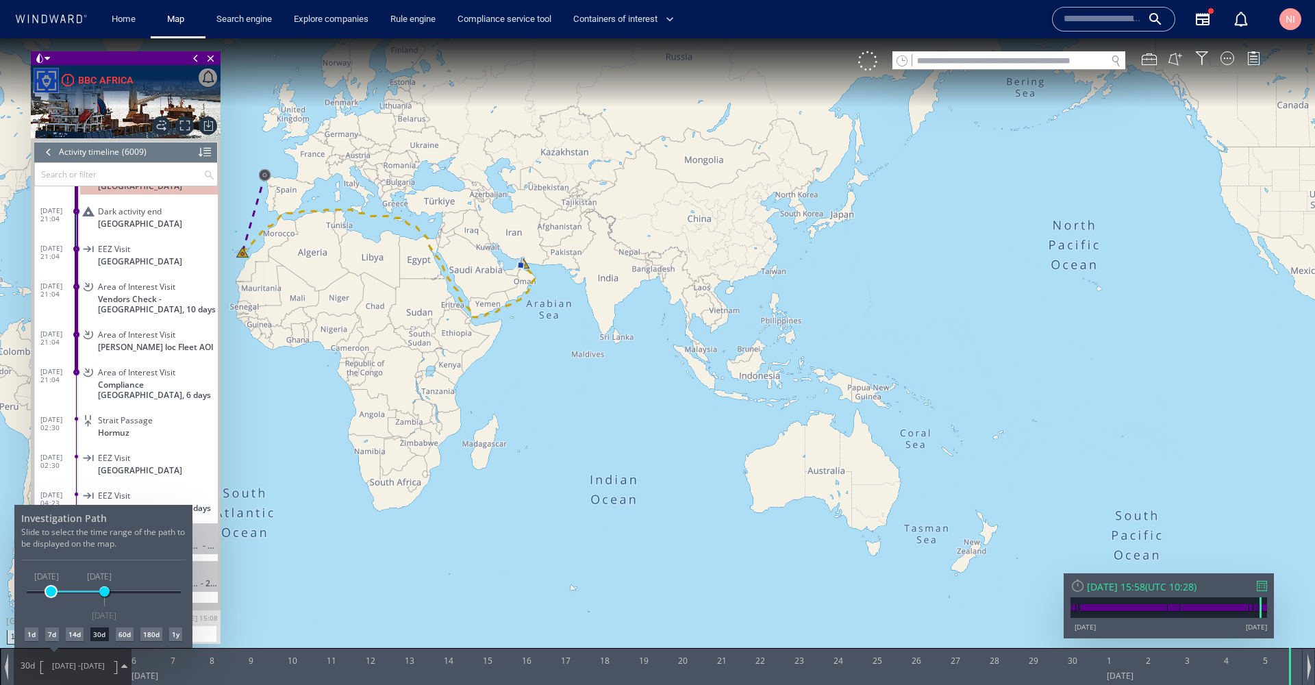
drag, startPoint x: 81, startPoint y: 590, endPoint x: 51, endPoint y: 590, distance: 30.1
click at [51, 590] on span at bounding box center [51, 591] width 10 height 10
click at [558, 303] on div at bounding box center [657, 361] width 1315 height 646
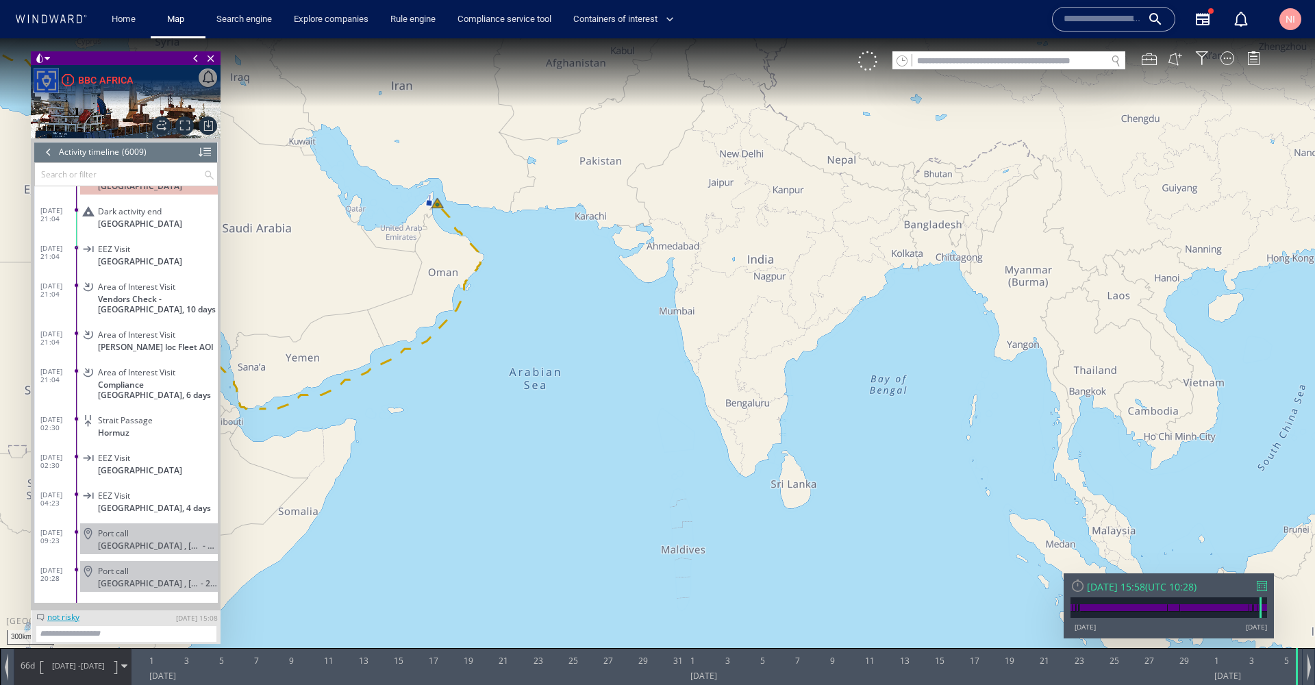
drag, startPoint x: 510, startPoint y: 260, endPoint x: 1085, endPoint y: 438, distance: 602.9
click at [1085, 438] on canvas "Map" at bounding box center [657, 354] width 1315 height 633
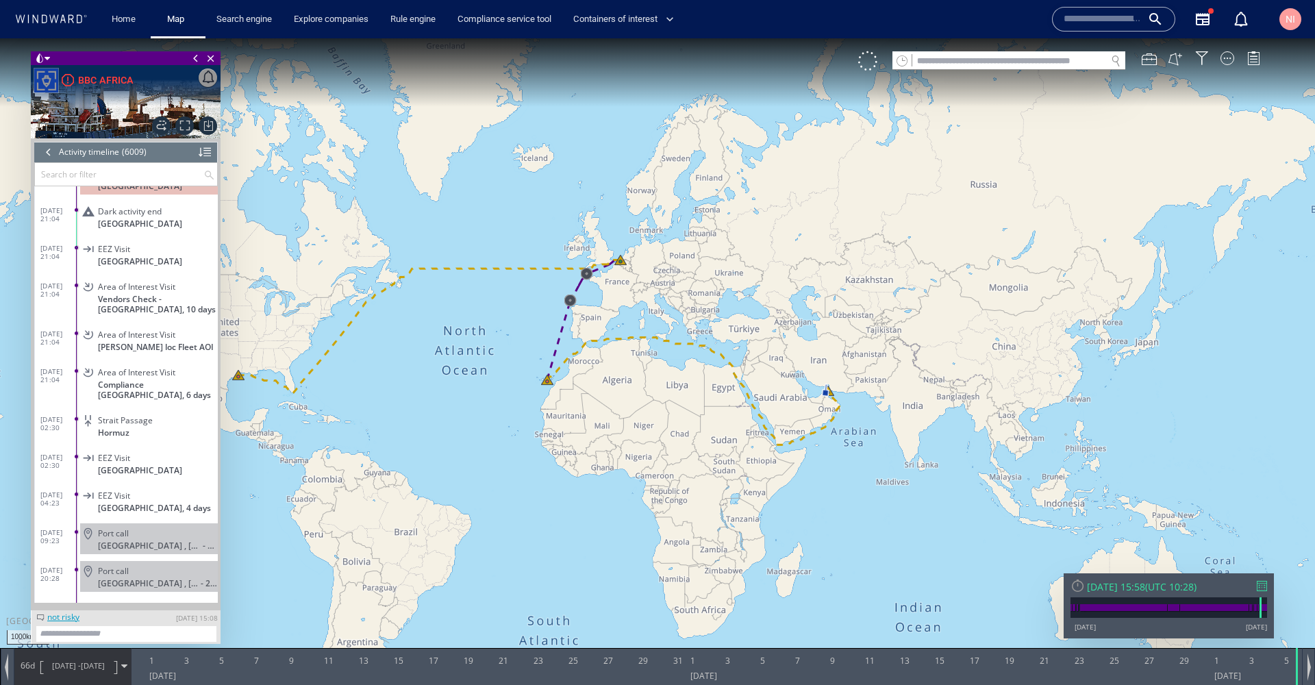
click at [490, 470] on canvas "Map" at bounding box center [657, 354] width 1315 height 633
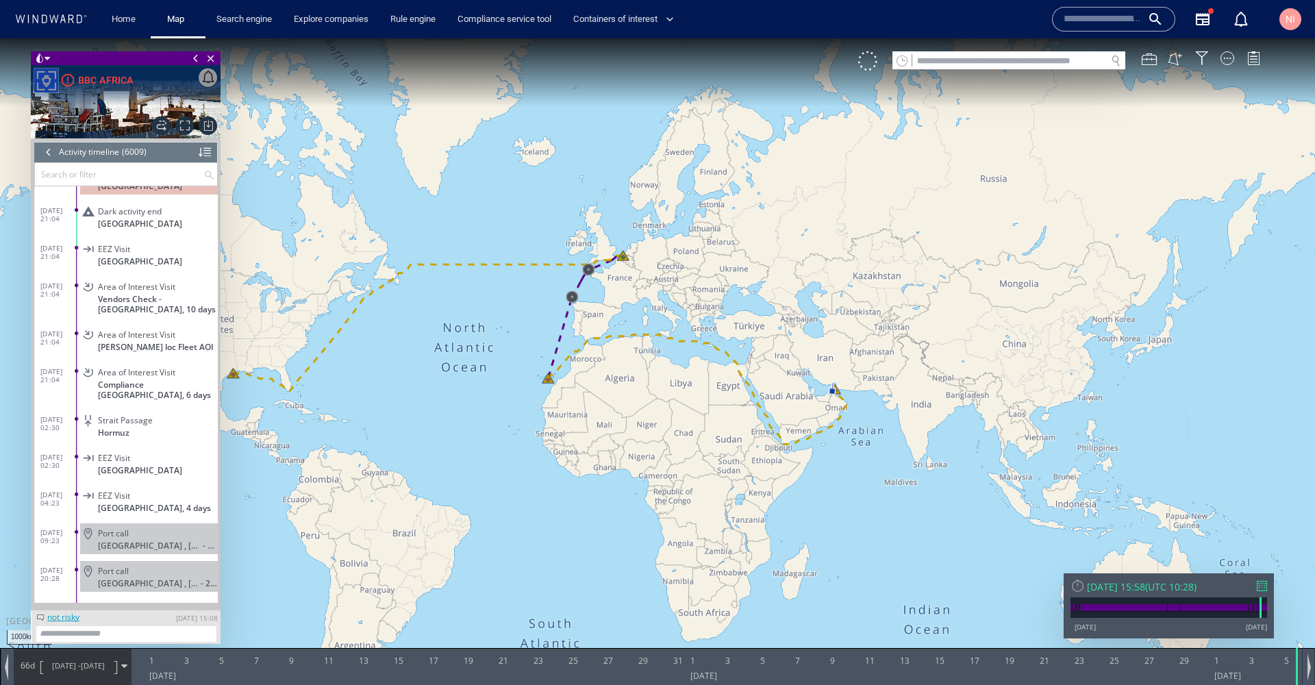
drag, startPoint x: 490, startPoint y: 465, endPoint x: 507, endPoint y: 485, distance: 26.2
click at [507, 485] on canvas "Map" at bounding box center [657, 354] width 1315 height 633
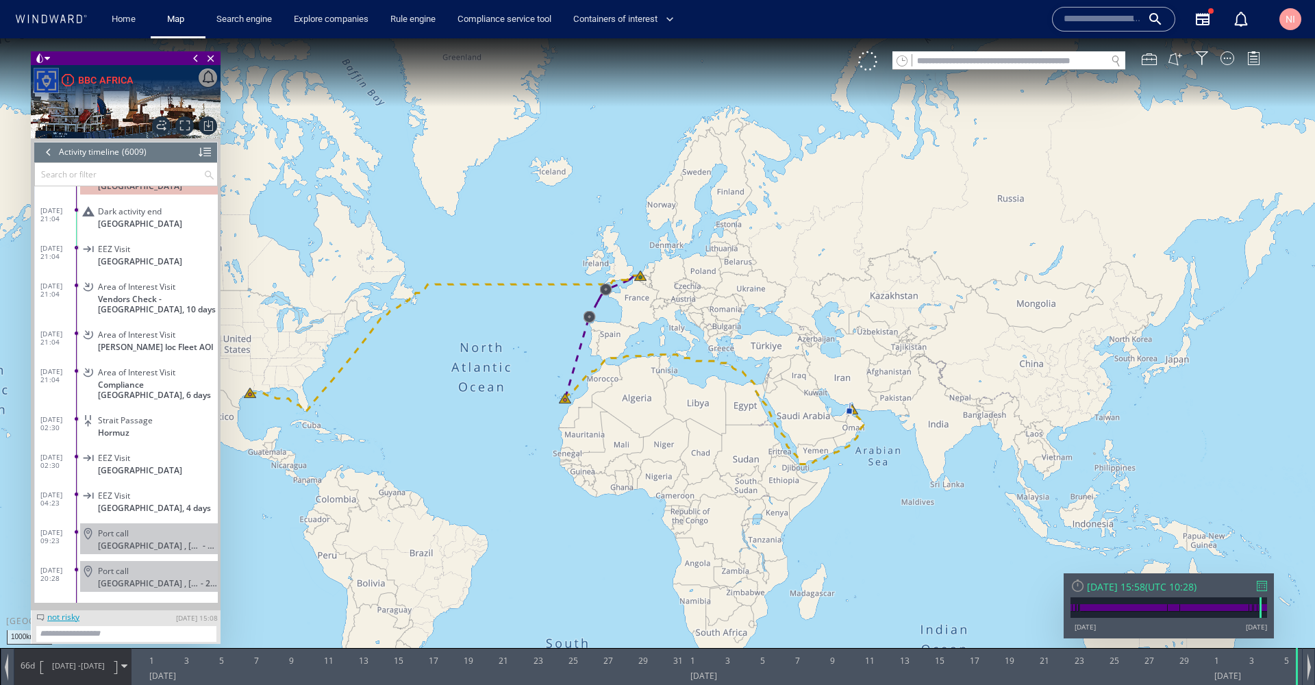
click at [1087, 23] on input "text" at bounding box center [1103, 19] width 78 height 21
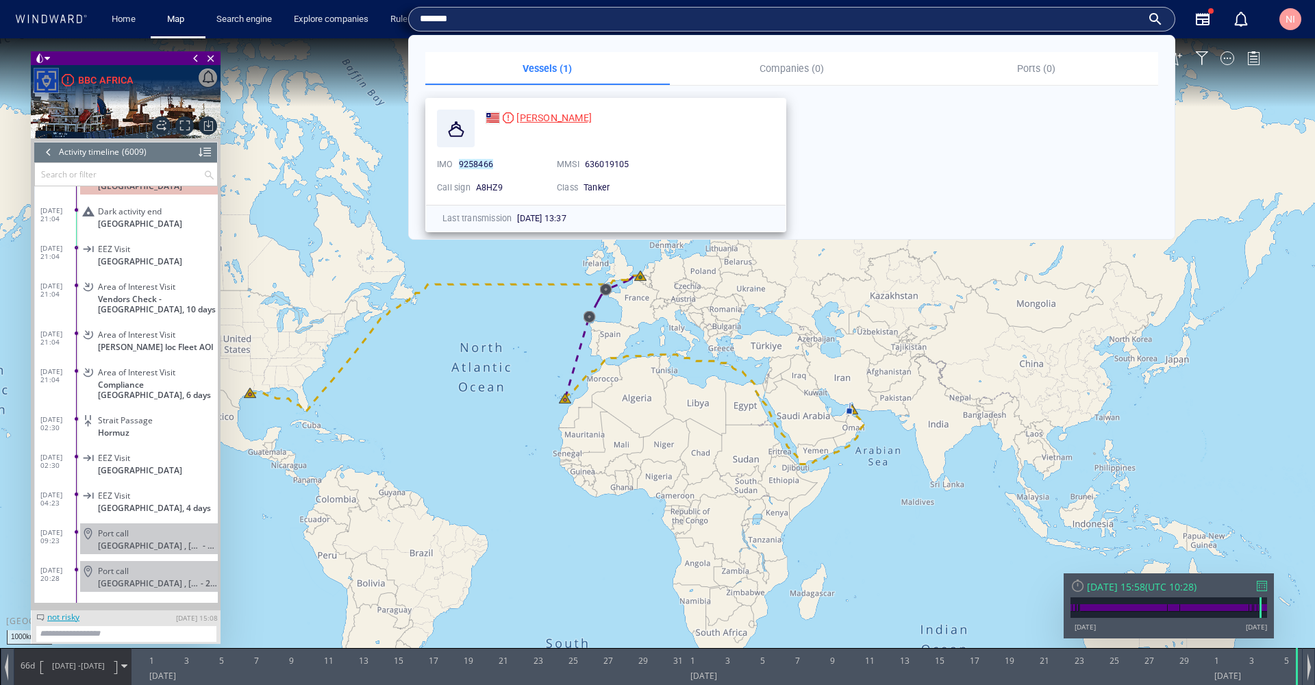
type input "*******"
click at [535, 122] on span "ASHLEY" at bounding box center [553, 117] width 75 height 11
